Goal: Communication & Community: Answer question/provide support

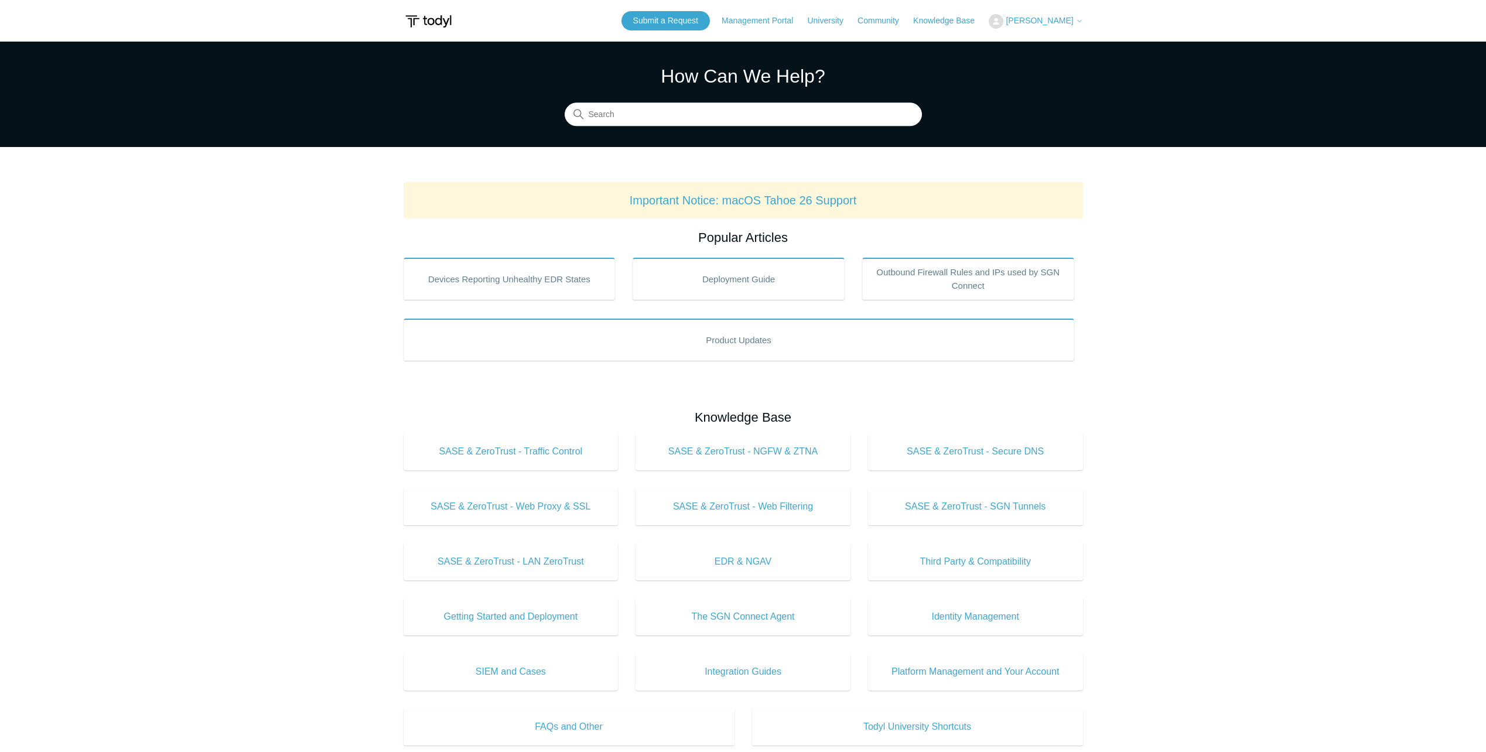
click at [1053, 17] on span "[PERSON_NAME]" at bounding box center [1039, 20] width 67 height 9
click at [1057, 40] on link "My Support Requests" at bounding box center [1046, 46] width 114 height 20
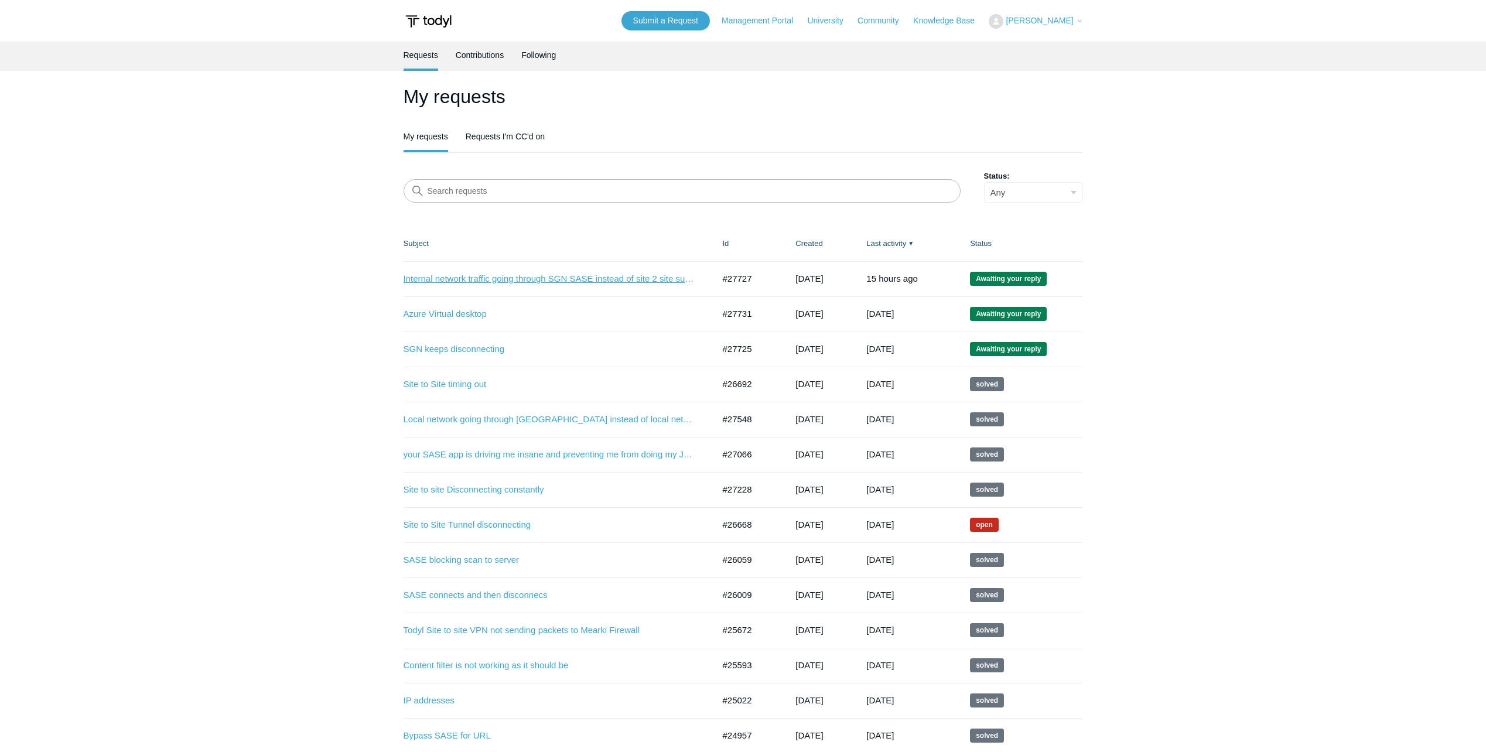
click at [492, 282] on link "Internal network traffic going through SGN SASE instead of site 2 site sunnel" at bounding box center [550, 278] width 293 height 13
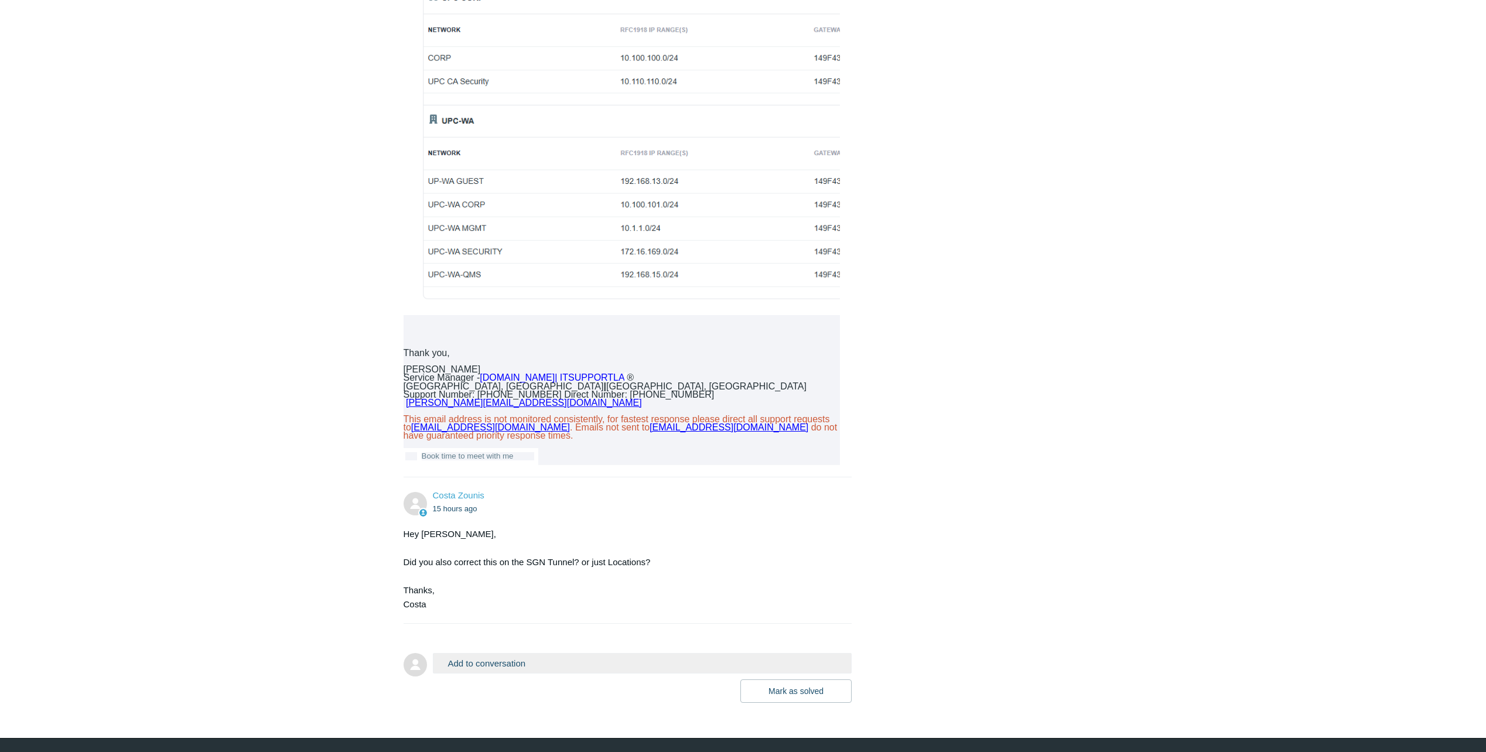
scroll to position [1532, 0]
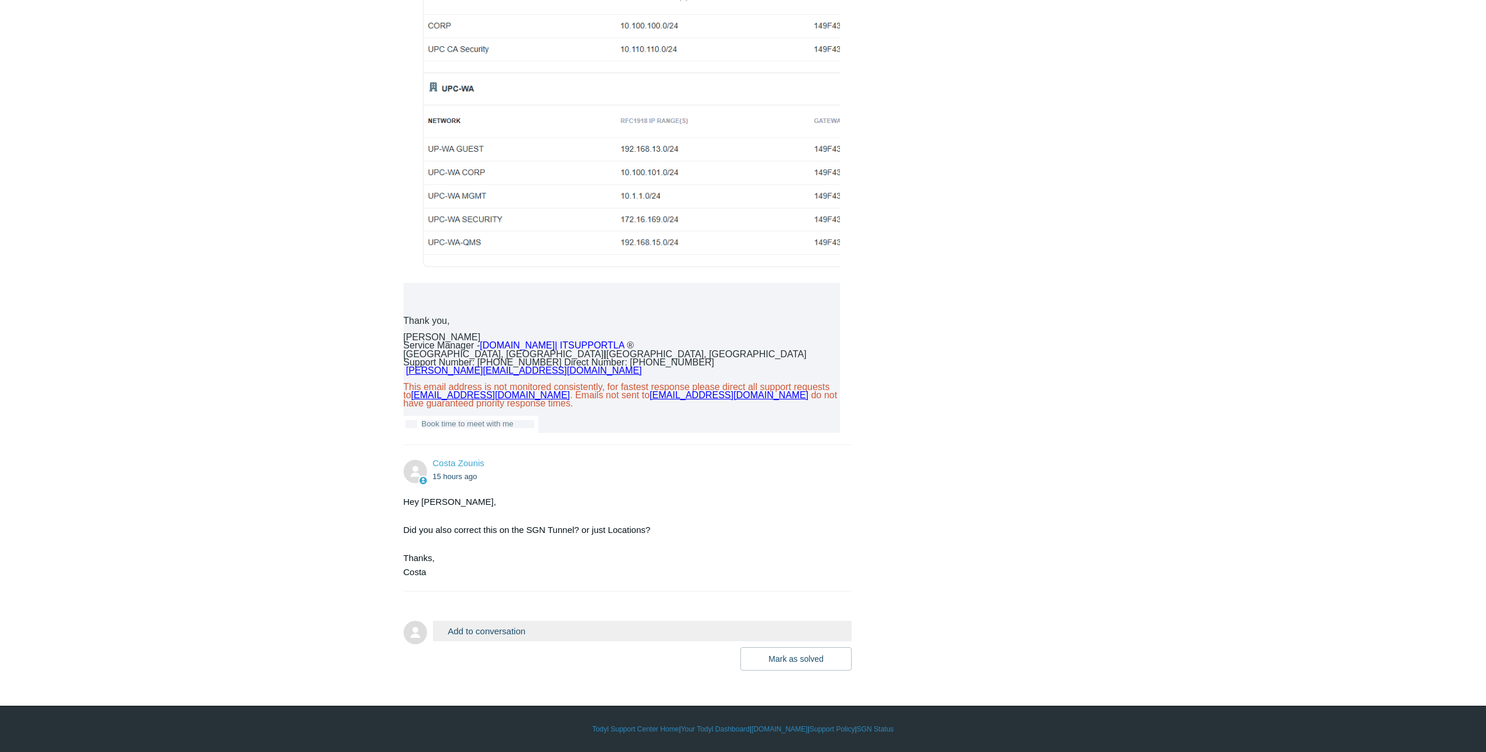
click at [496, 631] on button "Add to conversation" at bounding box center [642, 631] width 419 height 20
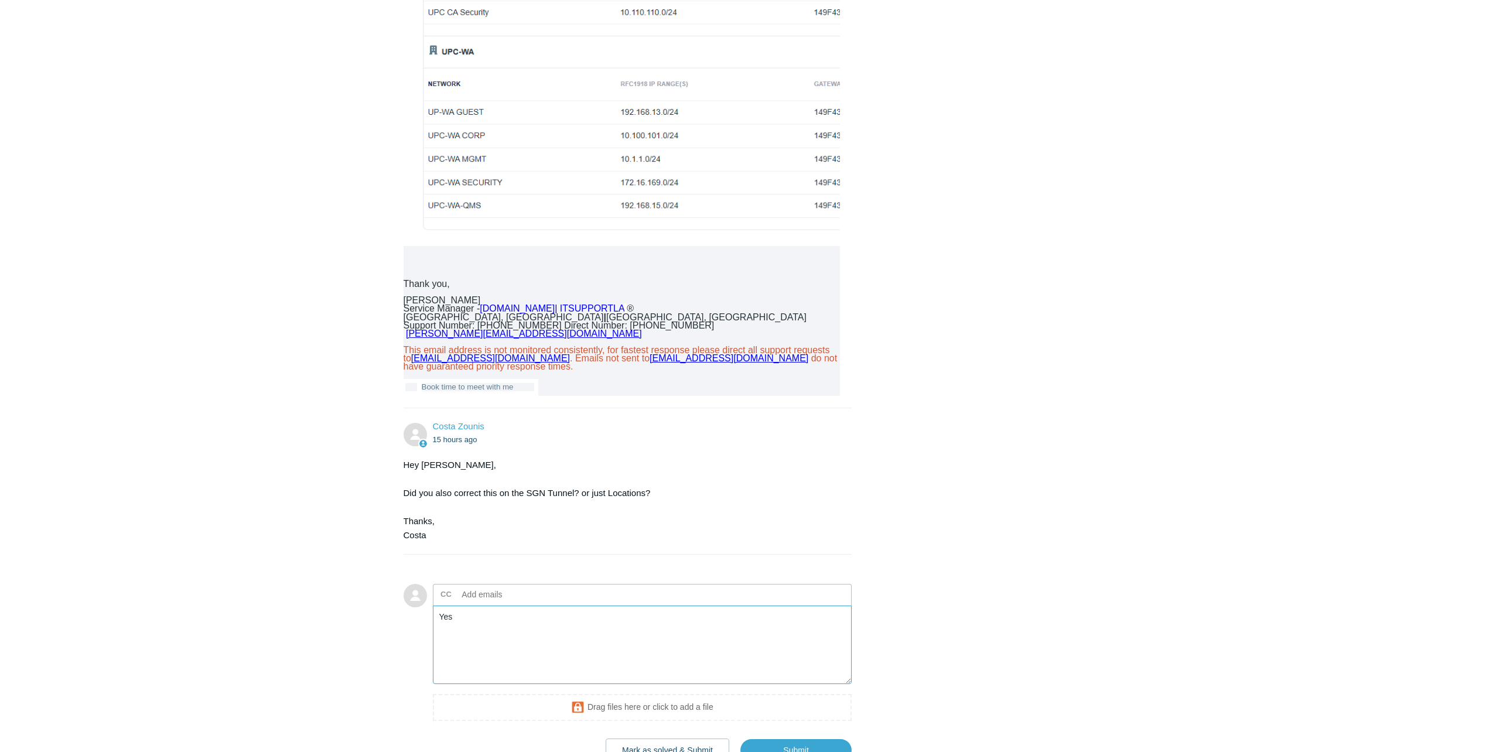
click at [473, 652] on textarea "Yes" at bounding box center [642, 645] width 419 height 79
click at [566, 665] on textarea "Yes it appeared to have already been correct, are you not able to look at the t…" at bounding box center [642, 645] width 419 height 79
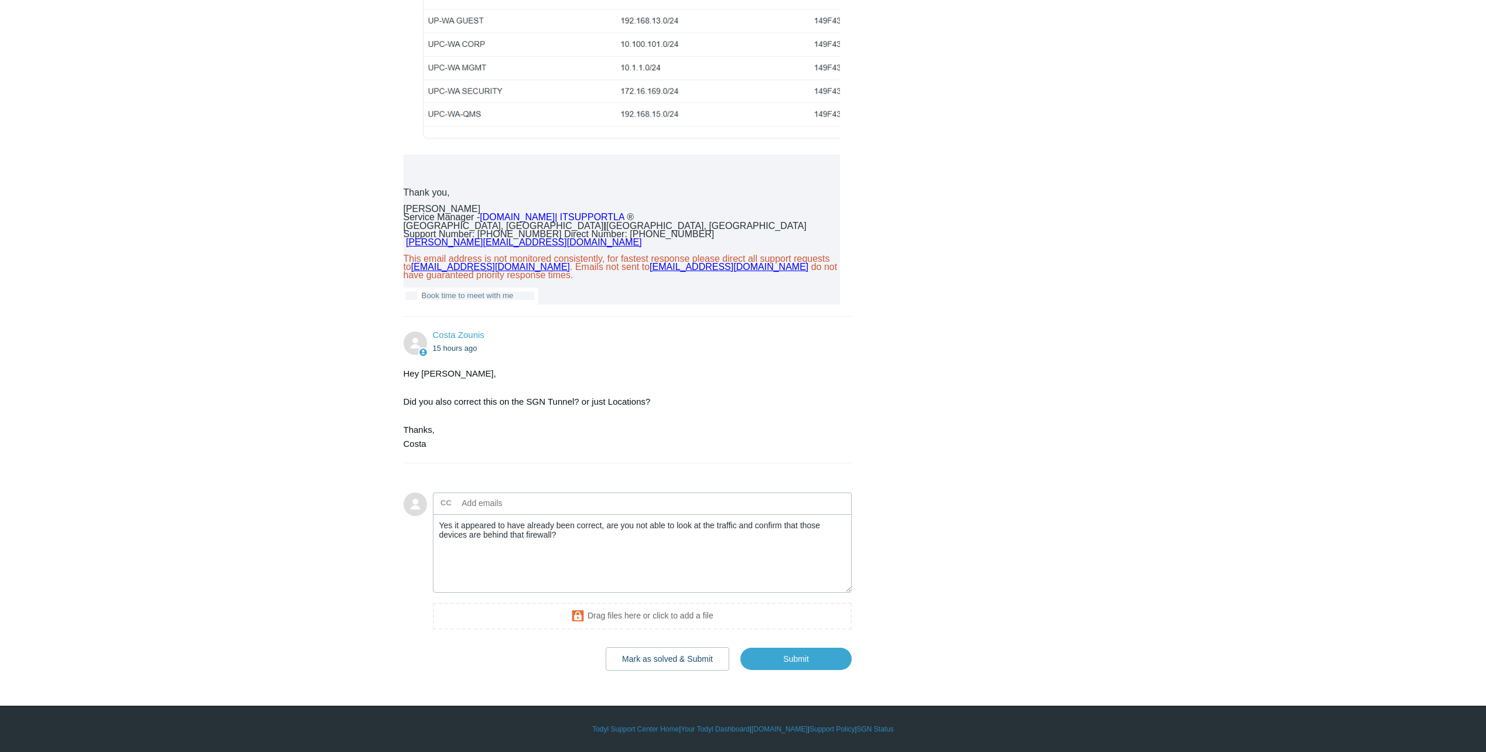
scroll to position [1660, 0]
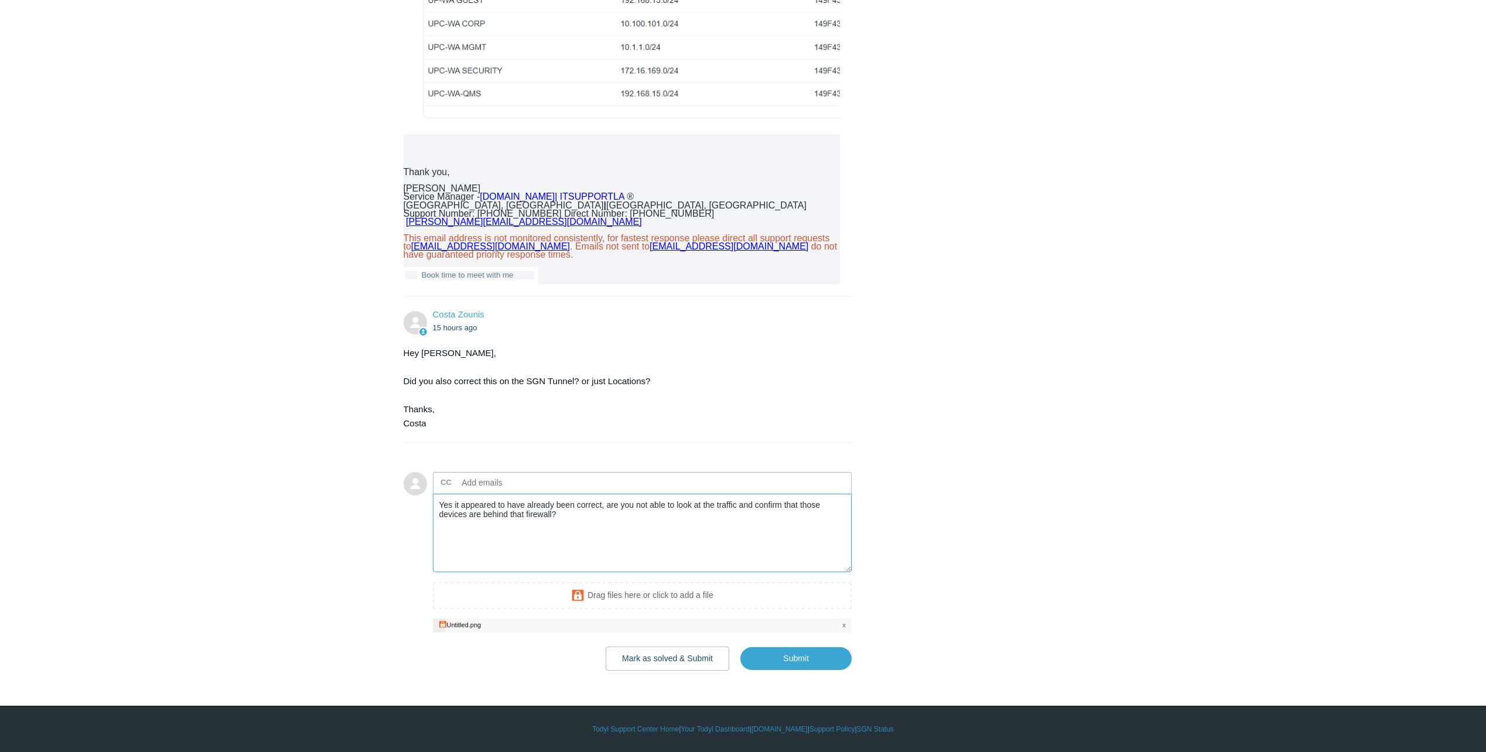
click at [587, 540] on textarea "Yes it appeared to have already been correct, are you not able to look at the t…" at bounding box center [642, 533] width 419 height 79
click at [805, 670] on input "Submit" at bounding box center [795, 658] width 111 height 23
type textarea "Yes it appeared to have already been correct, are you not able to look at the t…"
